Goal: Transaction & Acquisition: Purchase product/service

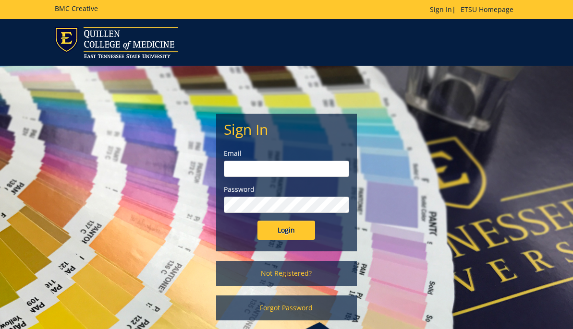
click at [298, 174] on input "email" at bounding box center [286, 169] width 125 height 16
type input "cottenr@etsu.edu"
click at [287, 230] on input "Login" at bounding box center [286, 230] width 58 height 19
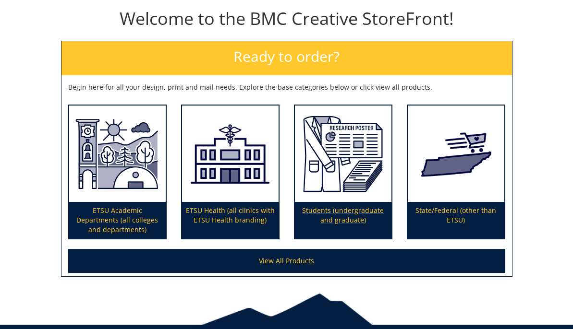
scroll to position [145, 0]
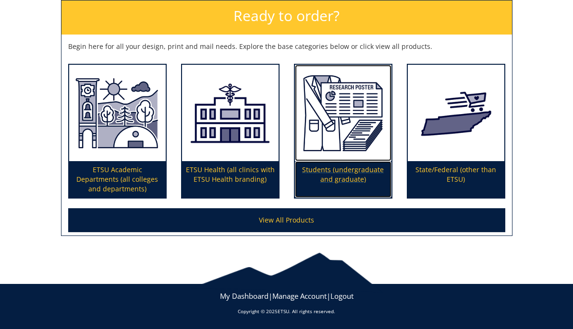
click at [322, 182] on p "Students (undergraduate and graduate)" at bounding box center [343, 179] width 97 height 36
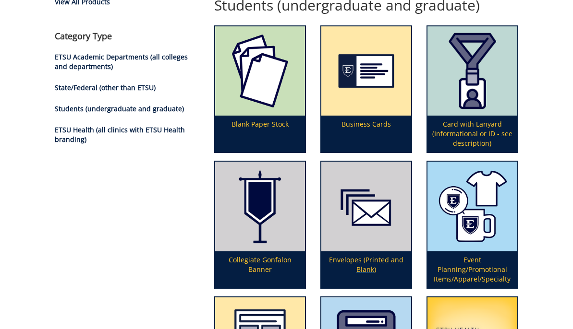
scroll to position [110, 0]
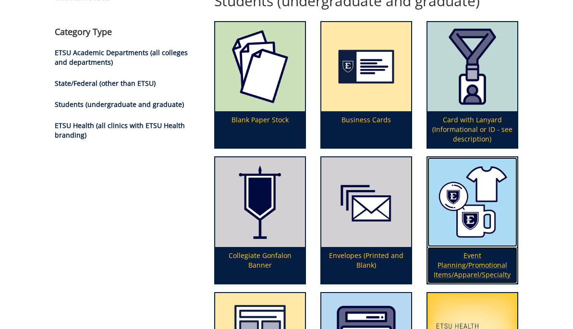
click at [460, 278] on p "Event Planning/Promotional Items/Apparel/Specialty" at bounding box center [472, 265] width 90 height 36
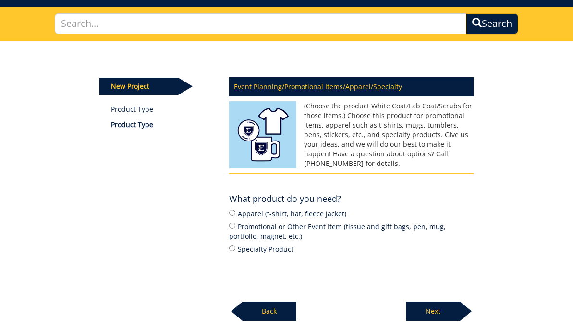
scroll to position [119, 0]
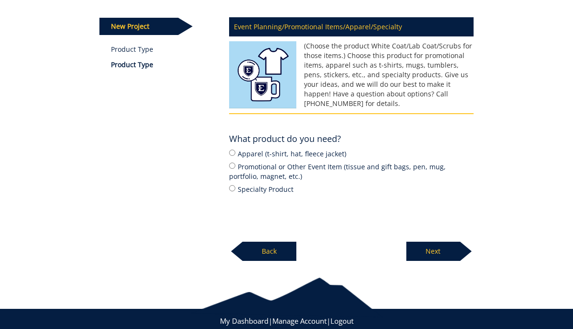
click at [236, 159] on div "Apparel (t-shirt, hat, fleece jacket) Promotional or Other Event Item (tissue a…" at bounding box center [351, 171] width 244 height 46
click at [231, 157] on label "Apparel (t-shirt, hat, fleece jacket)" at bounding box center [351, 153] width 244 height 11
click at [231, 156] on input "Apparel (t-shirt, hat, fleece jacket)" at bounding box center [232, 153] width 6 height 6
radio input "true"
click at [456, 256] on p "Next" at bounding box center [433, 251] width 54 height 19
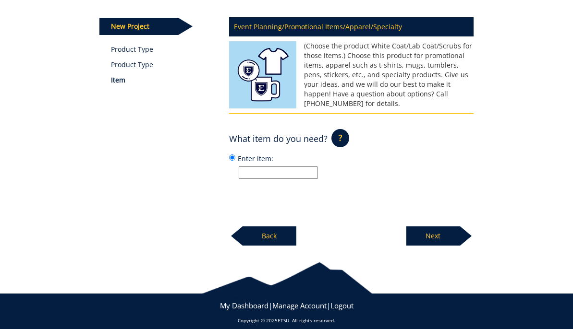
click at [298, 176] on input "Enter item:" at bounding box center [278, 173] width 79 height 12
type input "~300"
click at [435, 237] on p "Next" at bounding box center [433, 236] width 54 height 19
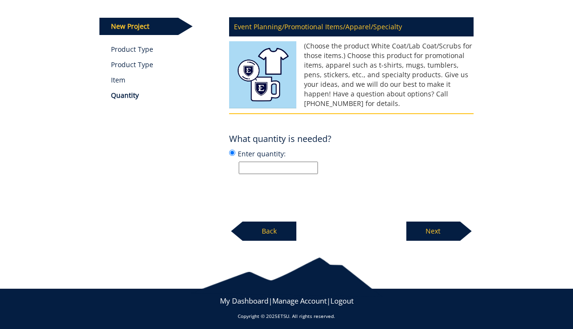
click at [272, 235] on p "Back" at bounding box center [269, 231] width 54 height 19
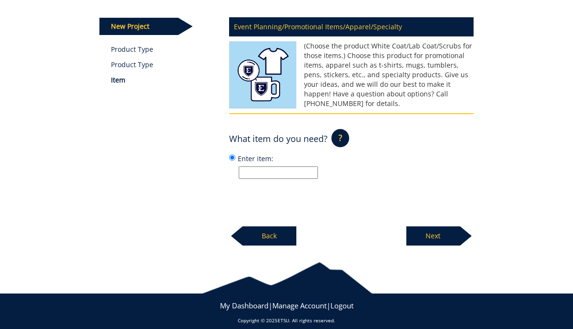
click at [274, 179] on div "Event Planning/Promotional Items/Apparel/Specialty (Choose the product White Co…" at bounding box center [351, 129] width 259 height 234
click at [275, 173] on input "Enter item:" at bounding box center [278, 173] width 79 height 12
type input "T shirts, banners, medals, ect."
click at [420, 243] on p "Next" at bounding box center [433, 236] width 54 height 19
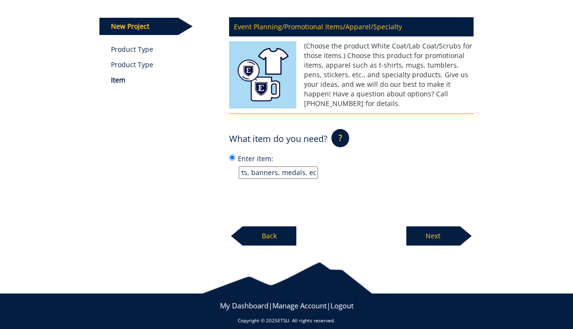
scroll to position [0, 0]
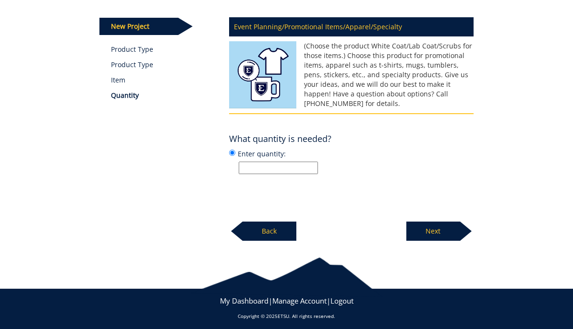
click at [300, 170] on input "Enter quantity:" at bounding box center [278, 168] width 79 height 12
type input "~250"
click at [449, 237] on p "Next" at bounding box center [433, 231] width 54 height 19
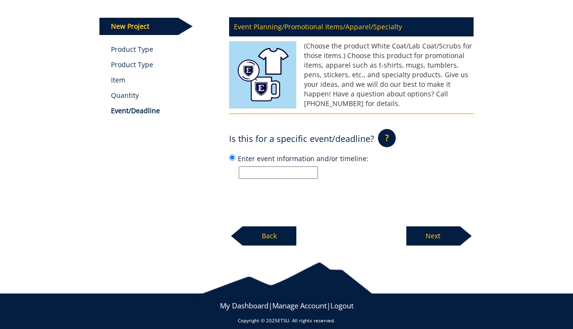
click at [286, 176] on input "Enter event information and/or timeline:" at bounding box center [278, 173] width 79 height 12
type input "September 20th"
click at [426, 232] on p "Next" at bounding box center [433, 236] width 54 height 19
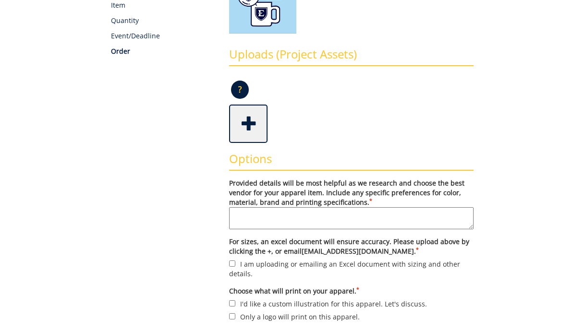
scroll to position [197, 0]
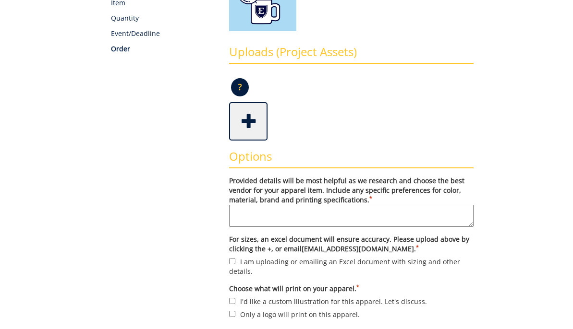
click at [246, 125] on span at bounding box center [249, 121] width 38 height 34
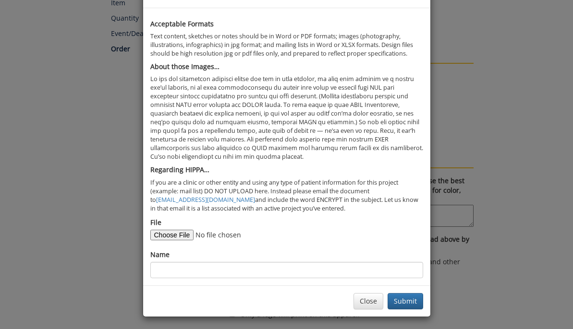
scroll to position [36, 0]
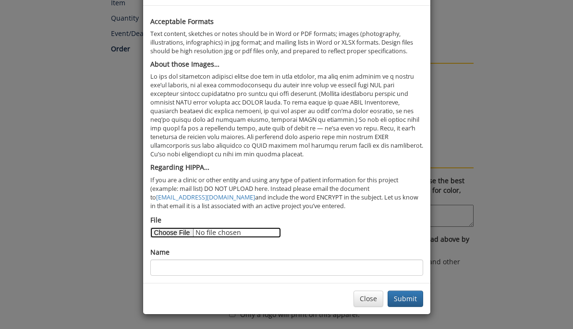
click at [168, 237] on input "File" at bounding box center [215, 233] width 131 height 11
click at [177, 230] on input "File" at bounding box center [215, 233] width 131 height 11
type input "C:\fakepath\bucs for st. jude - final-671a8f2a9d5aa1.89514727.pdf"
click at [248, 234] on input "File" at bounding box center [215, 233] width 131 height 11
click at [172, 231] on input "File" at bounding box center [215, 233] width 131 height 11
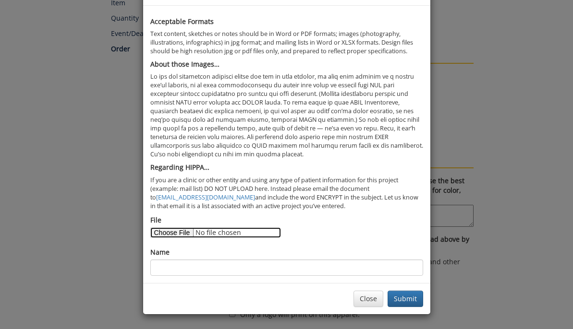
click at [171, 230] on input "File" at bounding box center [215, 233] width 131 height 11
type input "C:\fakepath\Edited for Bucs.png"
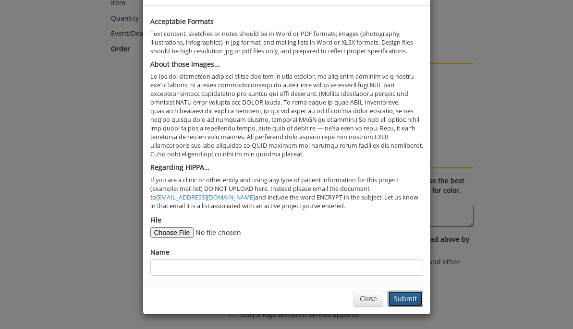
click at [400, 298] on button "Submit" at bounding box center [405, 299] width 36 height 16
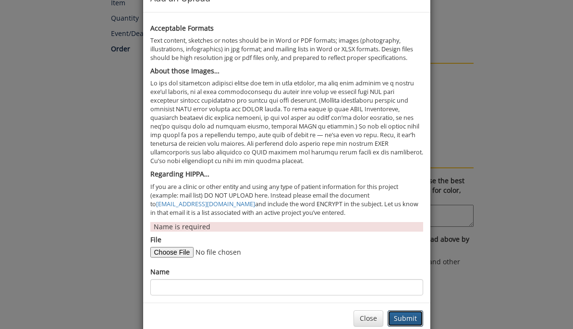
scroll to position [49, 0]
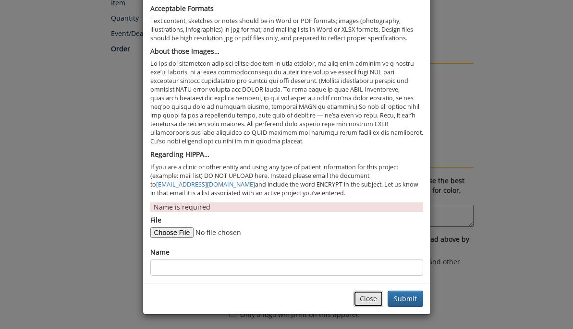
click at [358, 297] on button "Close" at bounding box center [368, 299] width 30 height 16
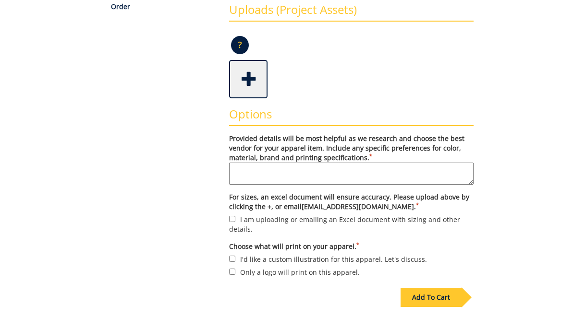
scroll to position [240, 0]
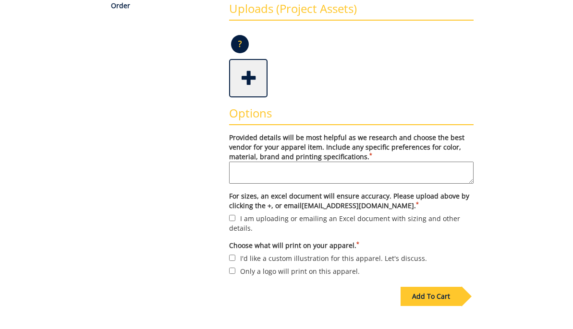
click at [228, 254] on div "Options Provided details will be most helpful as we research and choose the bes…" at bounding box center [351, 187] width 259 height 181
click at [230, 256] on input "I'd like a custom illustration for this apparel. Let's discuss." at bounding box center [232, 258] width 6 height 6
checkbox input "true"
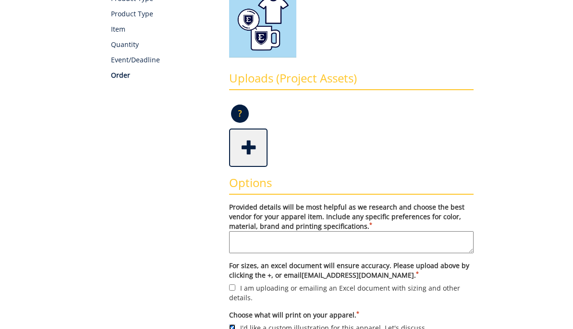
scroll to position [169, 0]
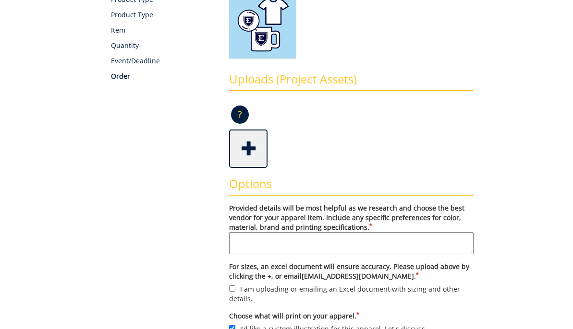
click at [323, 255] on form "Provided details will be most helpful as we research and choose the best vendor…" at bounding box center [351, 276] width 244 height 144
click at [327, 244] on textarea "Provided details will be most helpful as we research and choose the best vendor…" at bounding box center [351, 243] width 244 height 22
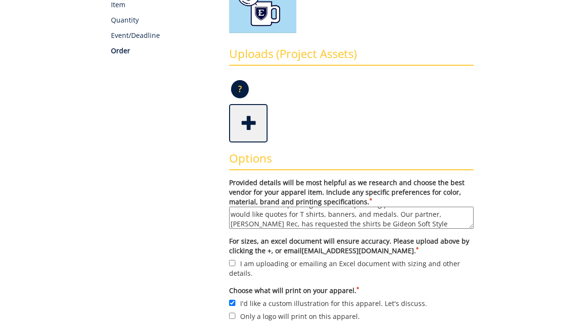
scroll to position [357, 0]
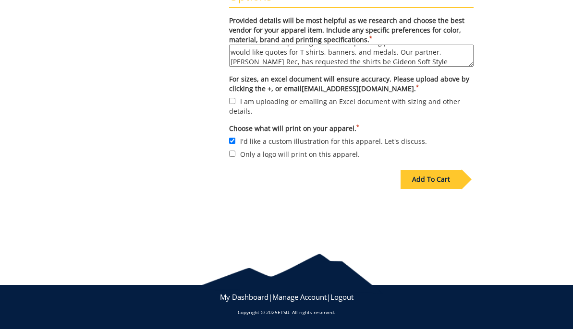
type textarea "We would like help with gear for our upcoming pickleball tournament. We would l…"
click at [425, 183] on div "Add To Cart" at bounding box center [430, 179] width 61 height 19
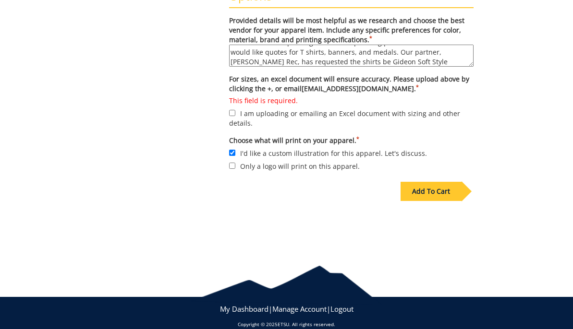
click at [230, 121] on label "This field is required. I am uploading or emailing an Excel document with sizin…" at bounding box center [351, 112] width 244 height 32
click at [230, 116] on input "This field is required. I am uploading or emailing an Excel document with sizin…" at bounding box center [232, 113] width 6 height 6
checkbox input "true"
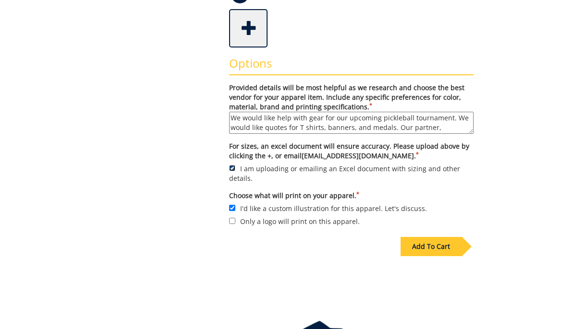
scroll to position [300, 0]
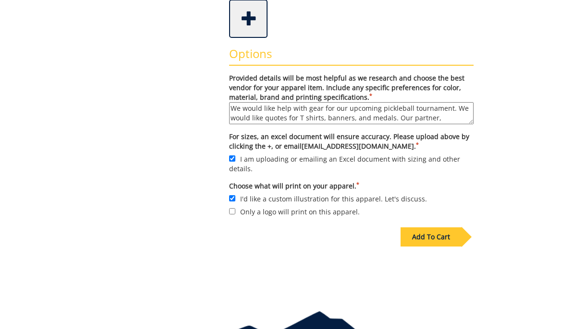
click at [420, 242] on div "Add To Cart" at bounding box center [430, 237] width 61 height 19
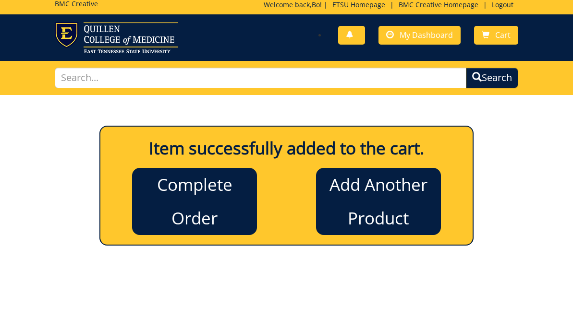
scroll to position [1, 0]
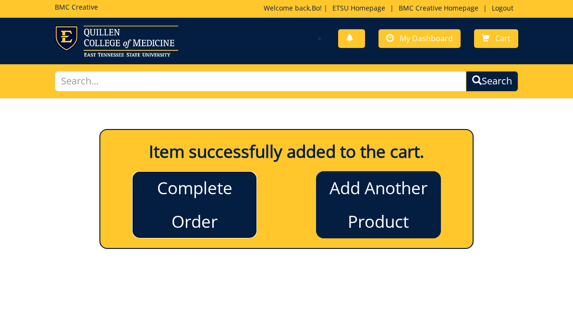
click at [219, 214] on link "Complete Order" at bounding box center [194, 204] width 125 height 67
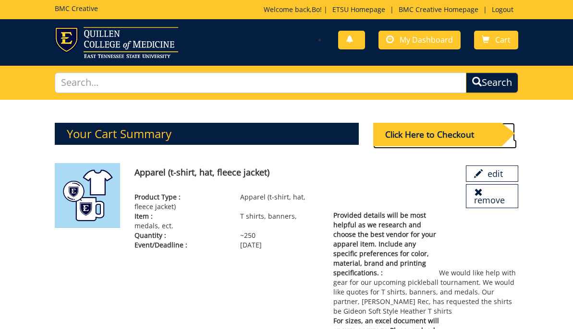
click at [427, 141] on div "Click Here to Checkout" at bounding box center [437, 135] width 128 height 24
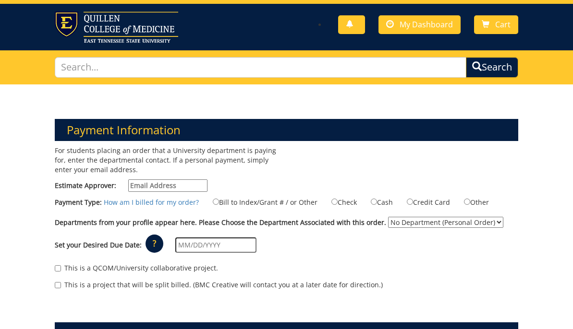
scroll to position [21, 0]
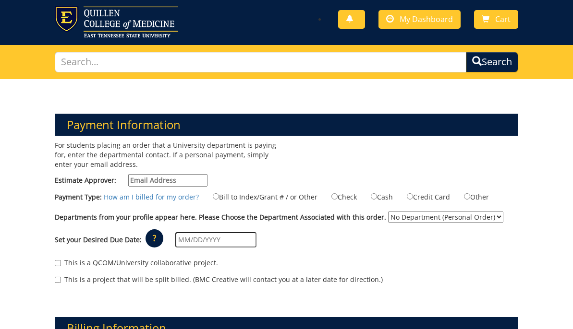
click at [149, 169] on div "For students placing an order that a University department is paying for, enter…" at bounding box center [167, 166] width 239 height 51
click at [150, 178] on input "Estimate Approver:" at bounding box center [167, 180] width 79 height 12
type input "[EMAIL_ADDRESS][DOMAIN_NAME]"
type input "[STREET_ADDRESS][PERSON_NAME]"
type input "[GEOGRAPHIC_DATA]"
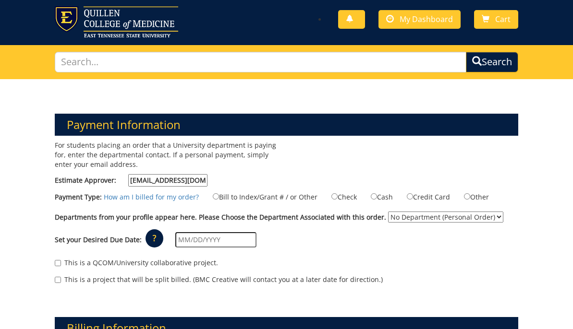
type input "37604"
click at [333, 195] on label "Check" at bounding box center [337, 197] width 37 height 11
click at [333, 195] on input "Check" at bounding box center [334, 197] width 6 height 6
radio input "true"
click at [388, 217] on select "No Department (Personal Order) Community Outreach ETSU Health - Pediatrics (MEA…" at bounding box center [445, 217] width 115 height 11
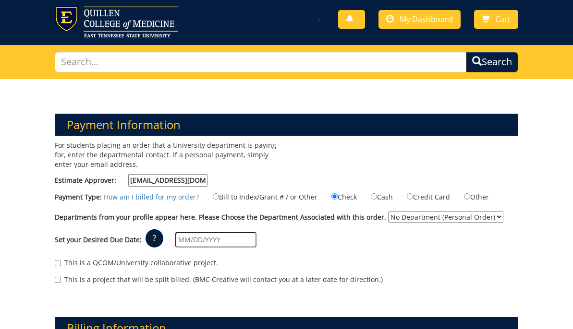
click at [388, 212] on select "No Department (Personal Order) Community Outreach ETSU Health - Pediatrics (MEA…" at bounding box center [445, 217] width 115 height 11
click at [205, 239] on input "text" at bounding box center [215, 239] width 81 height 15
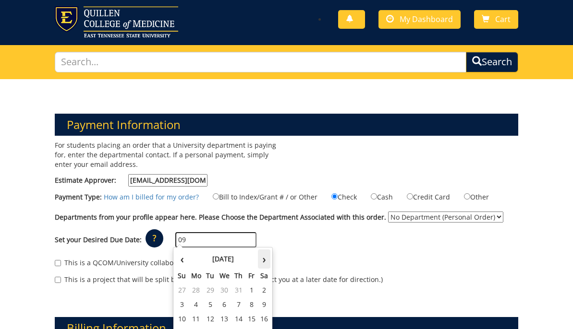
click at [266, 263] on th "›" at bounding box center [264, 259] width 12 height 19
click at [260, 318] on td "20" at bounding box center [264, 319] width 12 height 14
type input "[DATE]"
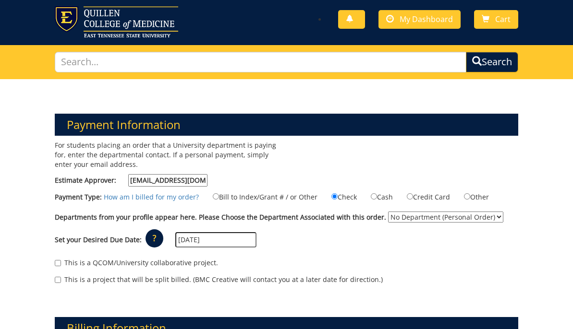
click at [54, 265] on div "This is a QCOM/University collaborative project. This is a project that will be…" at bounding box center [286, 274] width 477 height 41
click at [56, 261] on input "This is a QCOM/University collaborative project." at bounding box center [58, 263] width 6 height 6
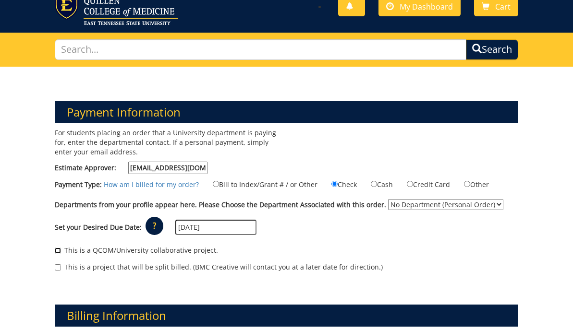
scroll to position [47, 0]
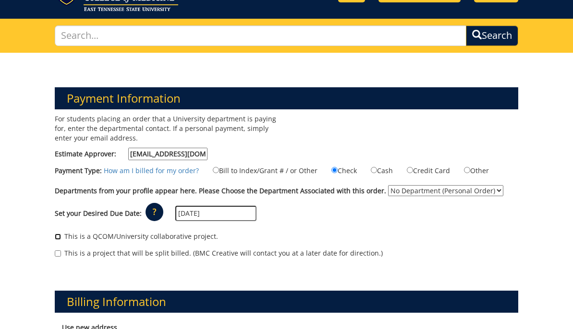
click at [55, 234] on input "This is a QCOM/University collaborative project." at bounding box center [58, 237] width 6 height 6
checkbox input "true"
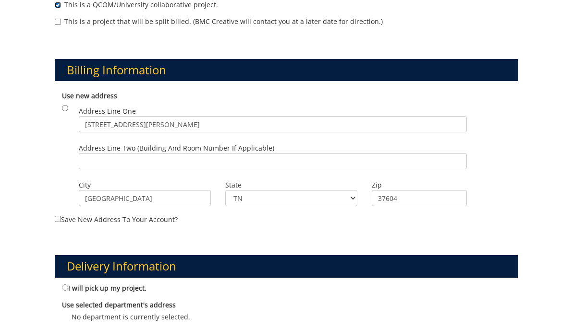
scroll to position [484, 0]
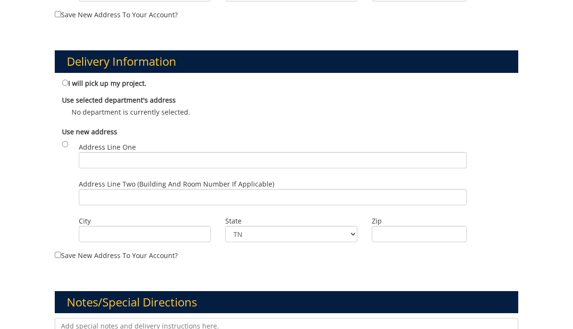
click at [72, 91] on div "Use selected department's address No department is currently selected. [STREET_…" at bounding box center [286, 106] width 463 height 31
click at [67, 85] on label "I will pick up my project." at bounding box center [104, 83] width 85 height 11
click at [67, 85] on input "I will pick up my project." at bounding box center [65, 83] width 6 height 6
radio input "true"
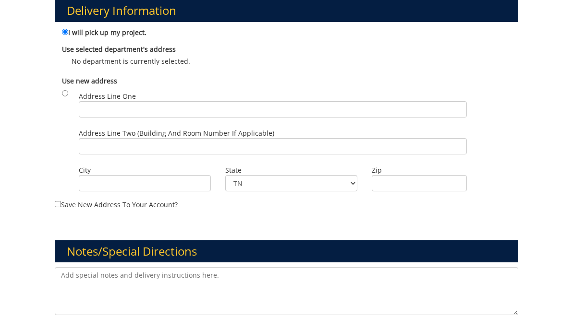
click at [63, 209] on div "Delivery Information I will pick up my project. Use selected department's addre…" at bounding box center [286, 96] width 477 height 241
click at [61, 205] on label "Save new address to your account?" at bounding box center [286, 118] width 463 height 183
click at [61, 205] on input "Save new address to your account?" at bounding box center [58, 204] width 6 height 6
checkbox input "true"
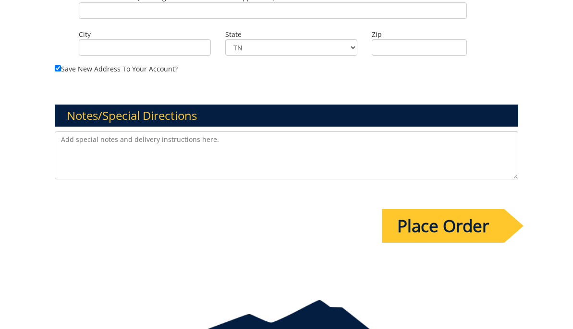
click at [393, 222] on input "Place Order" at bounding box center [443, 226] width 122 height 34
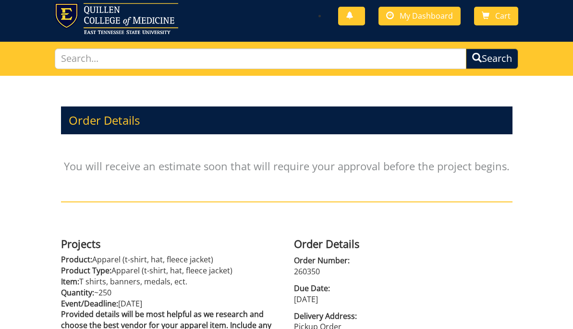
scroll to position [247, 0]
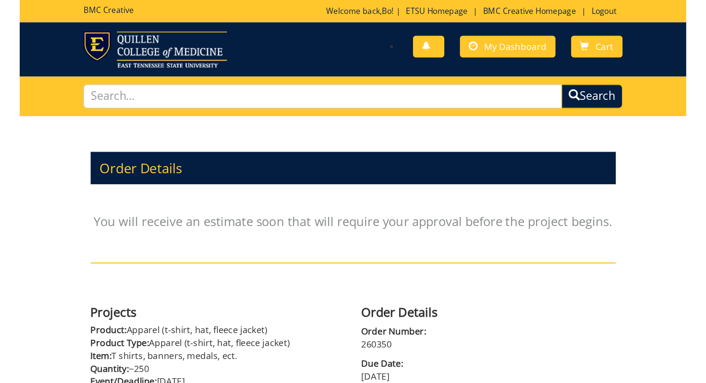
scroll to position [171, 0]
